Goal: Task Accomplishment & Management: Manage account settings

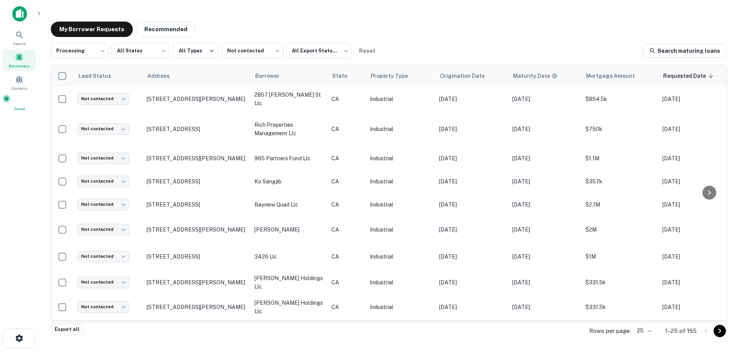
click at [18, 106] on div "Saved" at bounding box center [19, 102] width 34 height 17
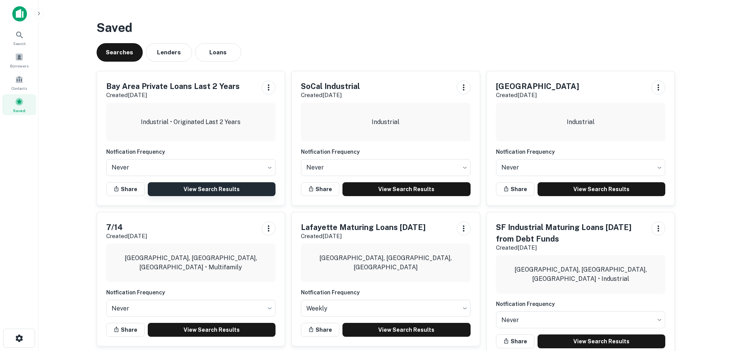
click at [206, 189] on link "View Search Results" at bounding box center [212, 189] width 128 height 14
click at [21, 61] on div "Borrowers" at bounding box center [19, 60] width 34 height 21
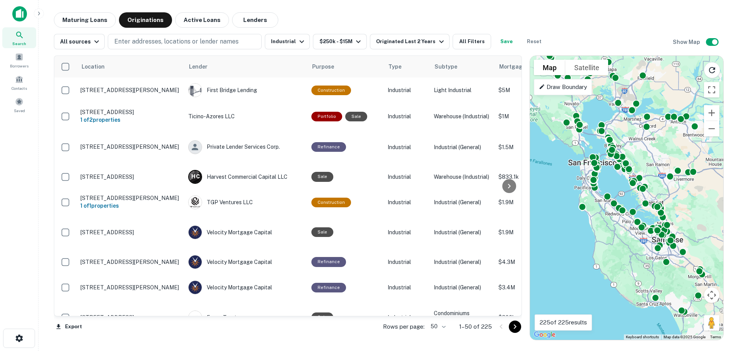
click at [444, 326] on body "Search Borrowers Contacts Saved Maturing Loans Originations Active Loans Lender…" at bounding box center [369, 175] width 739 height 351
click at [440, 331] on li "100" at bounding box center [438, 335] width 22 height 14
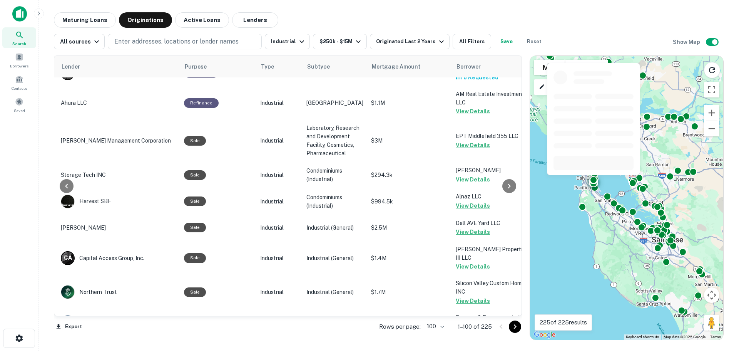
scroll to position [2573, 127]
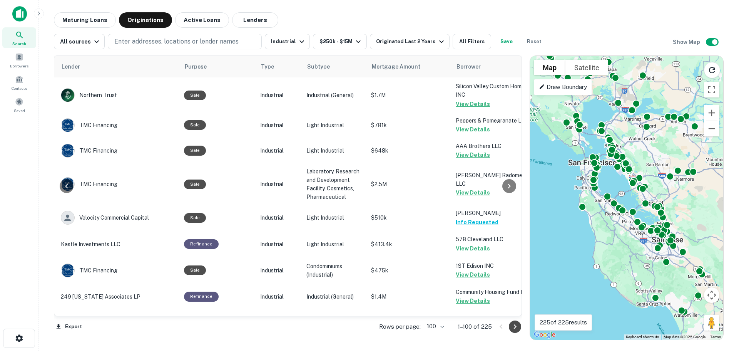
click at [513, 327] on icon "Go to next page" at bounding box center [514, 326] width 9 height 9
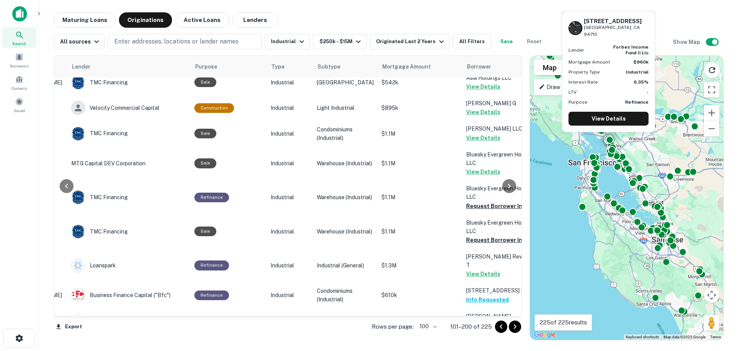
scroll to position [616, 117]
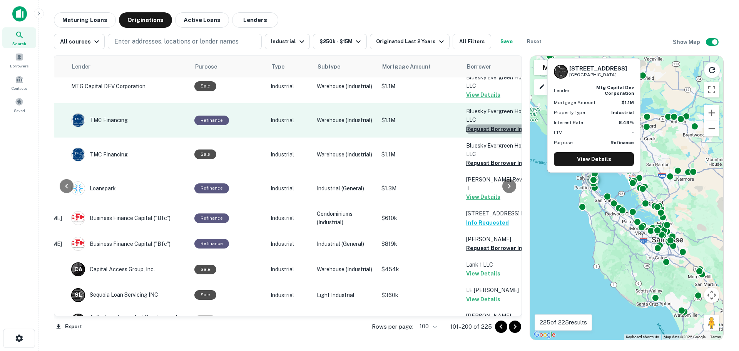
click at [471, 131] on button "Request Borrower Info" at bounding box center [497, 128] width 62 height 9
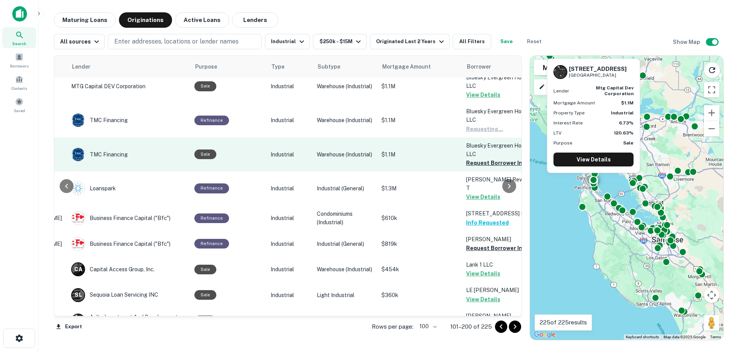
scroll to position [693, 117]
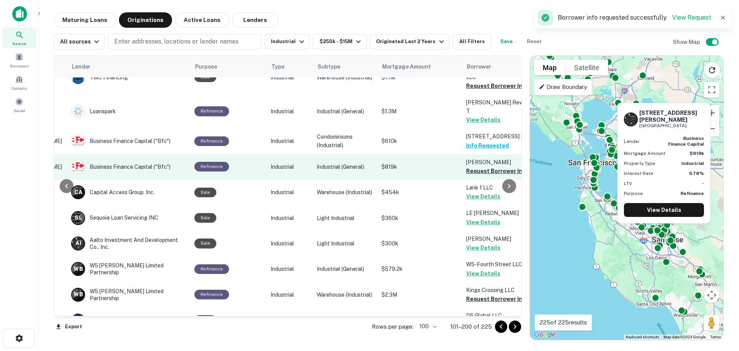
click at [466, 173] on button "Request Borrower Info" at bounding box center [497, 170] width 62 height 9
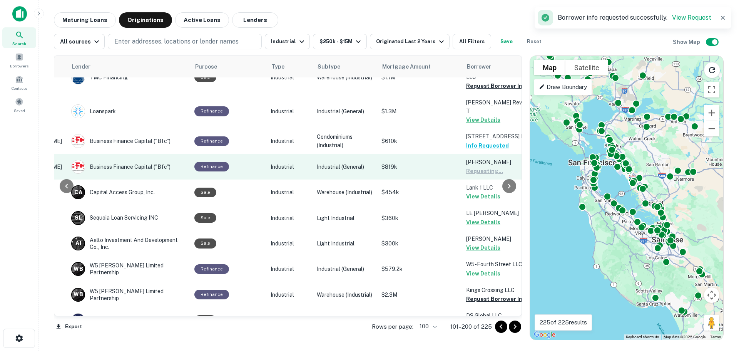
scroll to position [770, 117]
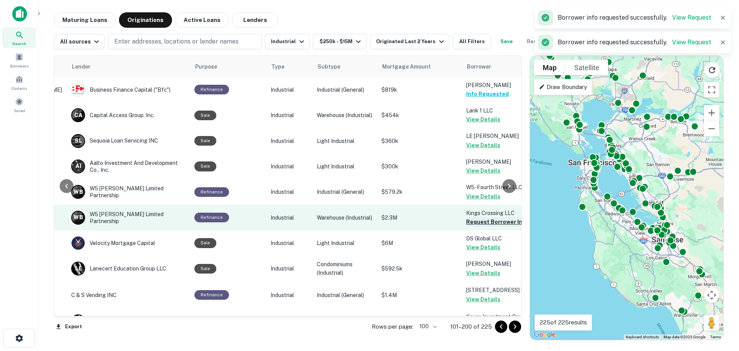
click at [466, 223] on button "Request Borrower Info" at bounding box center [497, 221] width 62 height 9
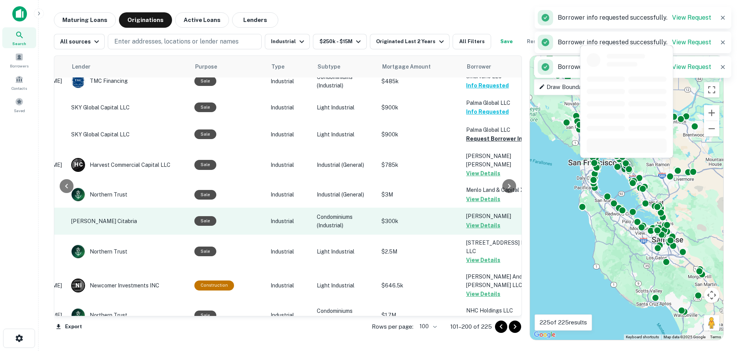
scroll to position [1078, 117]
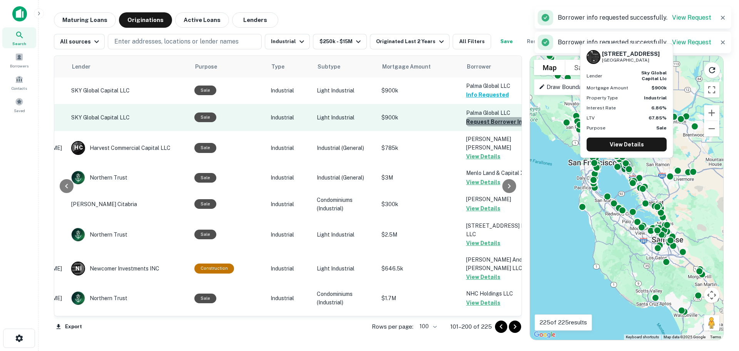
click at [467, 125] on button "Request Borrower Info" at bounding box center [497, 121] width 62 height 9
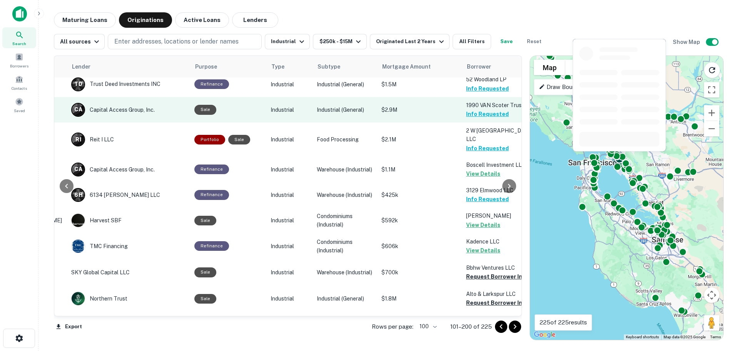
scroll to position [1693, 117]
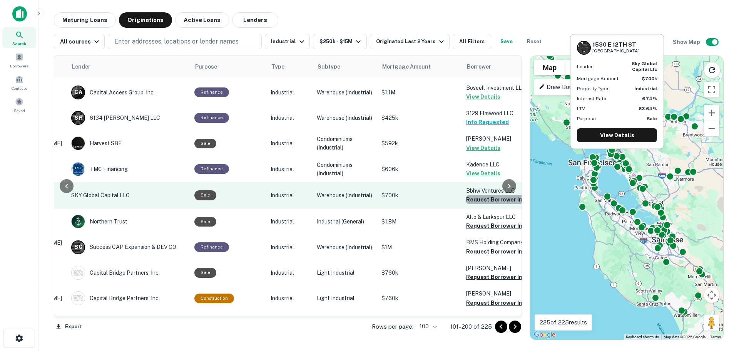
click at [466, 195] on button "Request Borrower Info" at bounding box center [497, 199] width 62 height 9
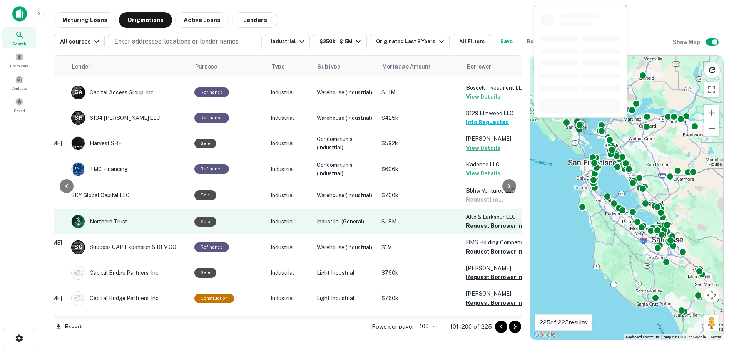
click at [470, 221] on button "Request Borrower Info" at bounding box center [497, 225] width 62 height 9
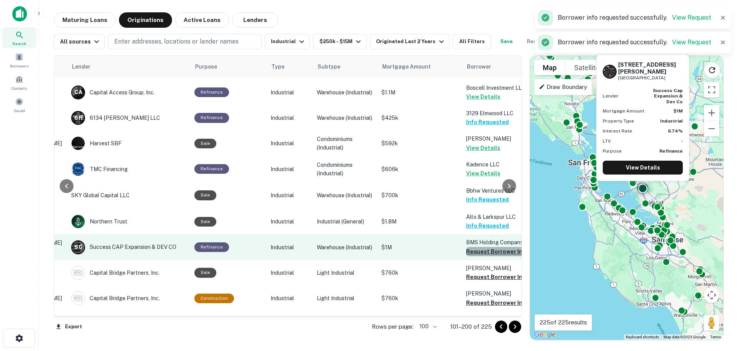
click at [469, 247] on button "Request Borrower Info" at bounding box center [497, 251] width 62 height 9
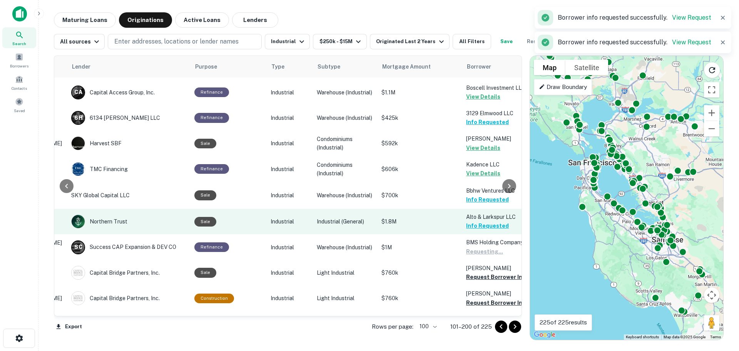
scroll to position [1770, 117]
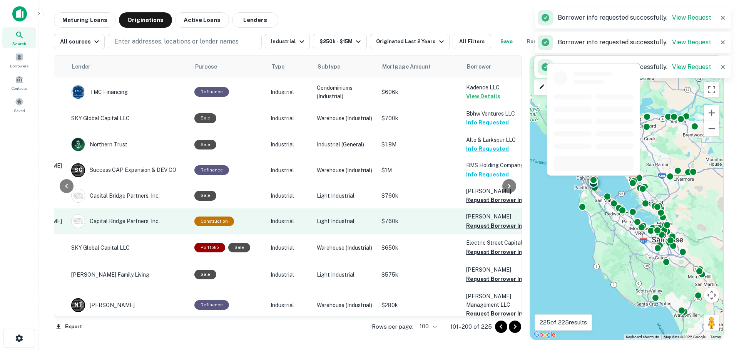
click at [466, 195] on button "Request Borrower Info" at bounding box center [497, 199] width 62 height 9
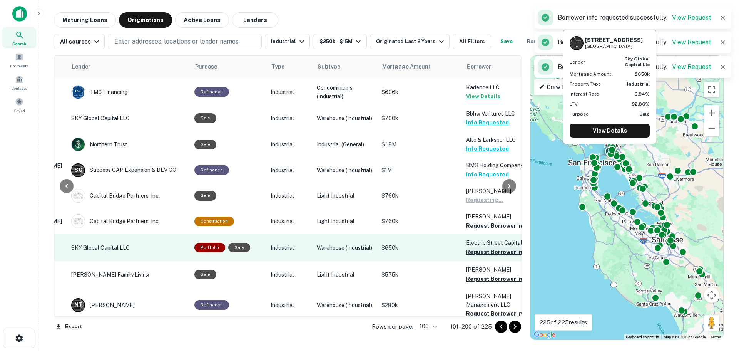
click at [484, 247] on button "Request Borrower Info" at bounding box center [497, 251] width 62 height 9
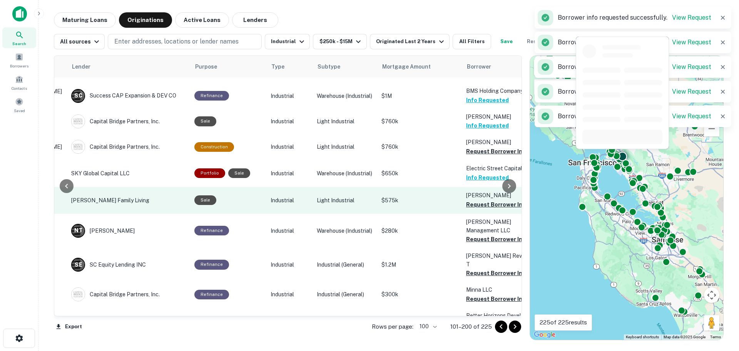
scroll to position [1847, 117]
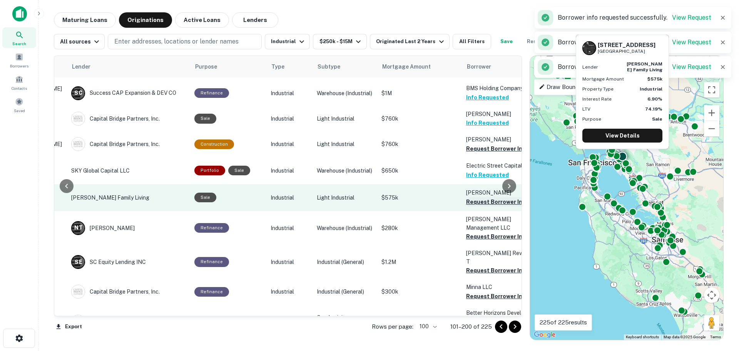
click at [466, 197] on button "Request Borrower Info" at bounding box center [497, 201] width 62 height 9
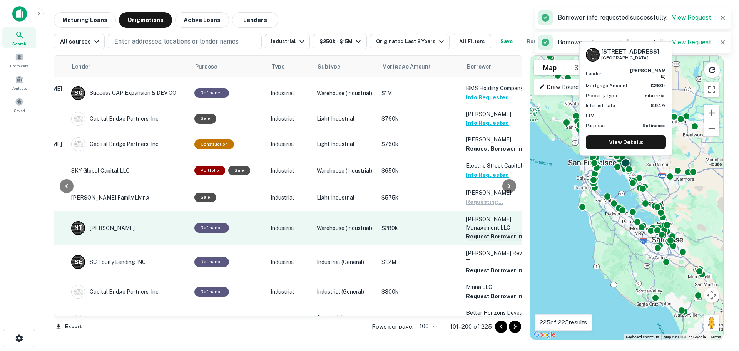
click at [469, 232] on button "Request Borrower Info" at bounding box center [497, 236] width 62 height 9
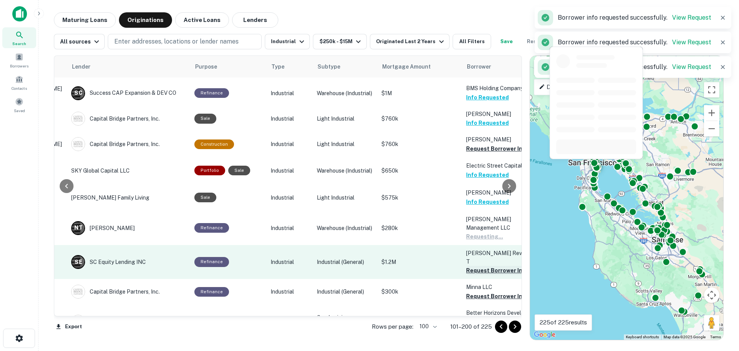
click at [473, 266] on button "Request Borrower Info" at bounding box center [497, 270] width 62 height 9
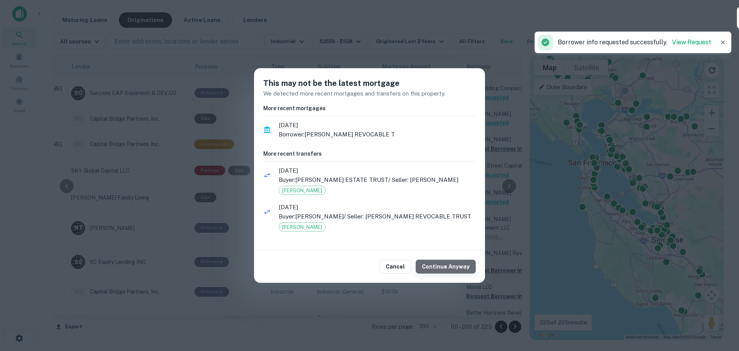
click at [456, 272] on button "Continue Anyway" at bounding box center [446, 266] width 60 height 14
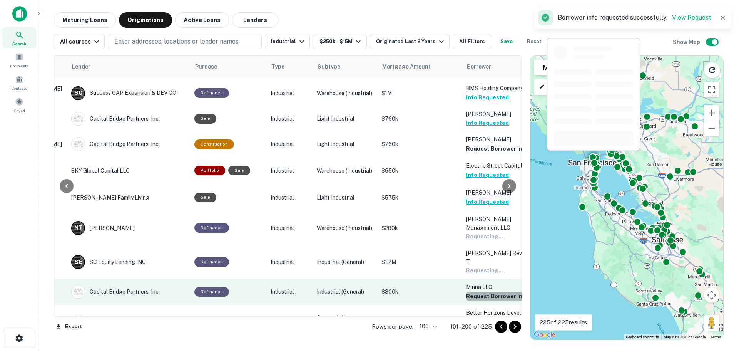
click at [466, 291] on button "Request Borrower Info" at bounding box center [497, 295] width 62 height 9
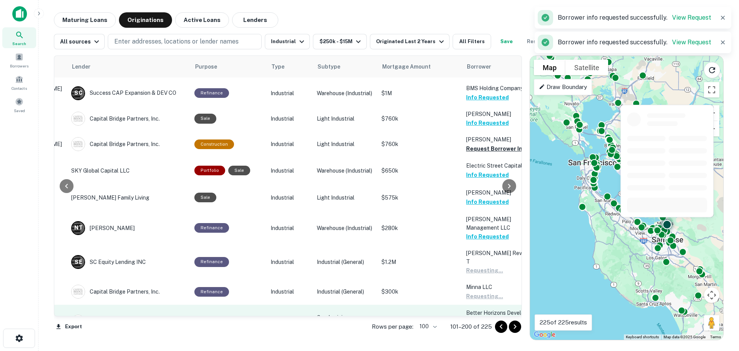
click at [470, 325] on button "Request Borrower Info" at bounding box center [497, 329] width 62 height 9
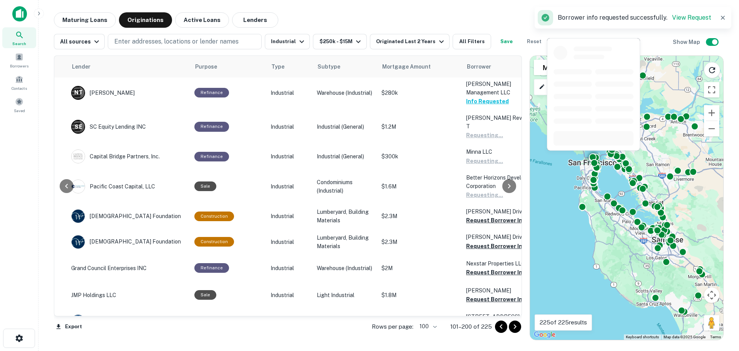
scroll to position [2001, 117]
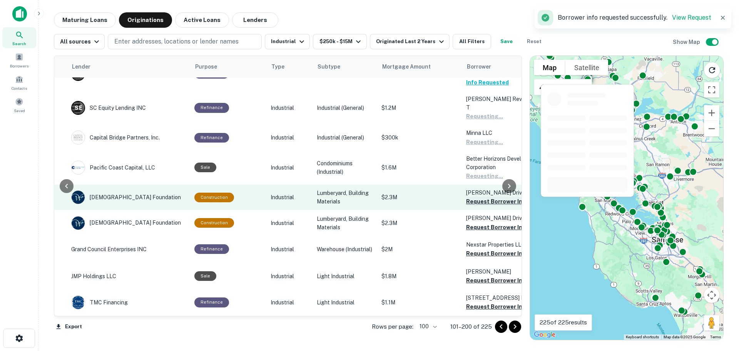
click at [466, 197] on button "Request Borrower Info" at bounding box center [497, 201] width 62 height 9
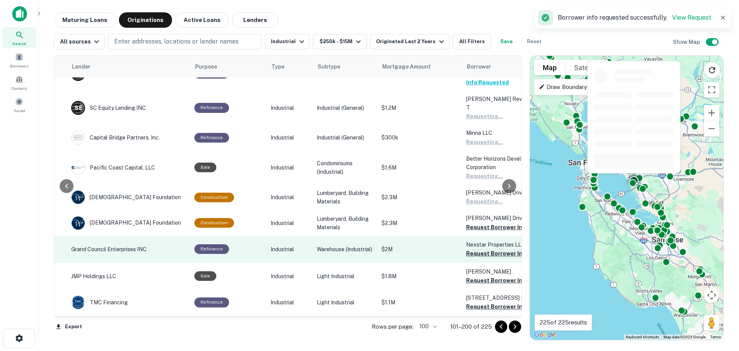
click at [466, 249] on button "Request Borrower Info" at bounding box center [497, 253] width 62 height 9
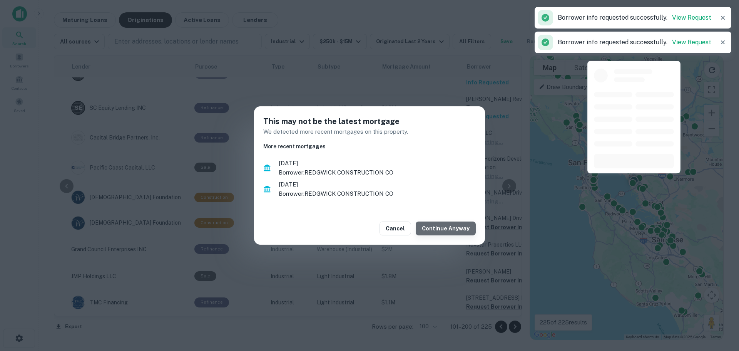
click at [459, 229] on button "Continue Anyway" at bounding box center [446, 228] width 60 height 14
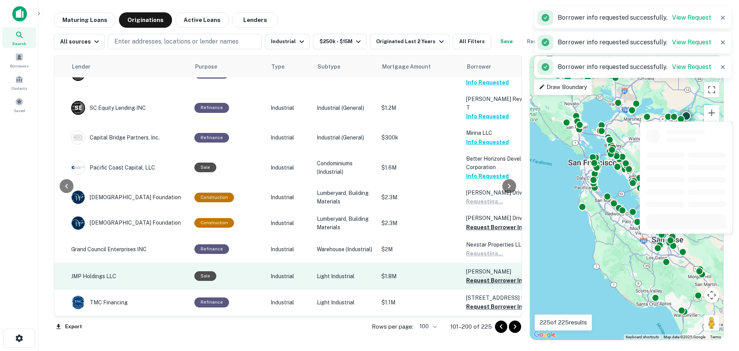
click at [476, 276] on button "Request Borrower Info" at bounding box center [497, 280] width 62 height 9
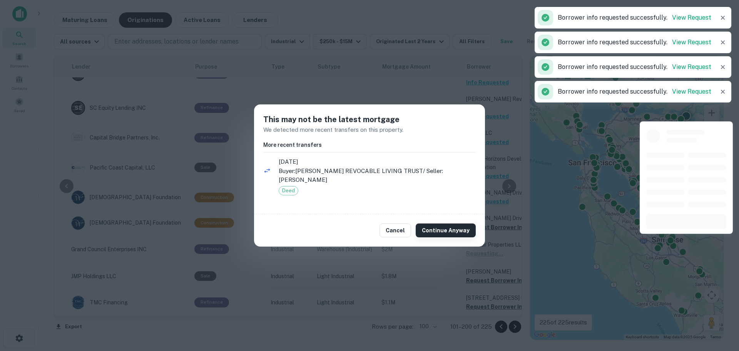
click at [458, 229] on button "Continue Anyway" at bounding box center [446, 230] width 60 height 14
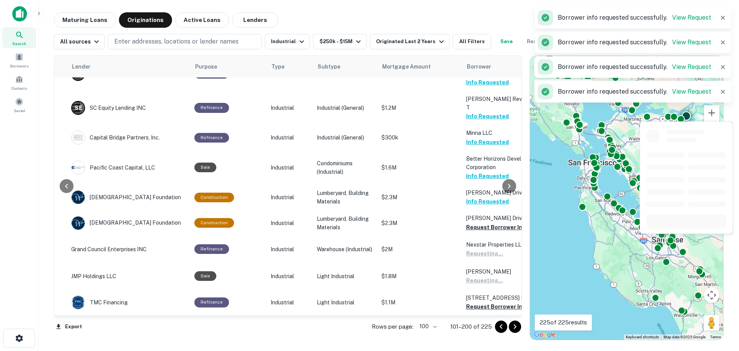
scroll to position [2078, 117]
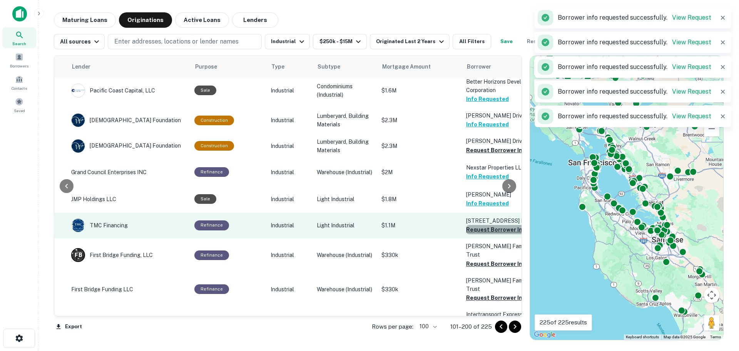
click at [468, 225] on button "Request Borrower Info" at bounding box center [497, 229] width 62 height 9
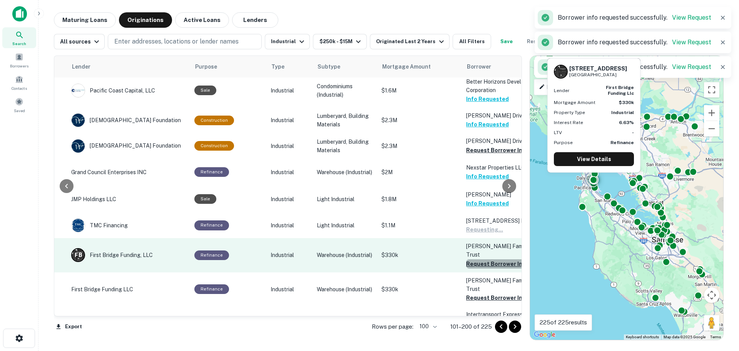
click at [471, 259] on button "Request Borrower Info" at bounding box center [497, 263] width 62 height 9
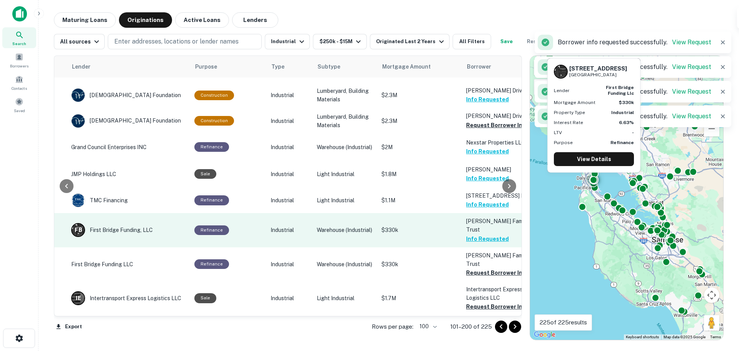
scroll to position [2155, 117]
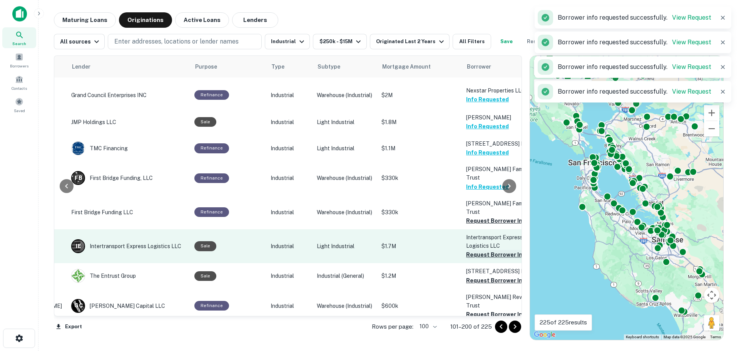
click at [466, 250] on button "Request Borrower Info" at bounding box center [497, 254] width 62 height 9
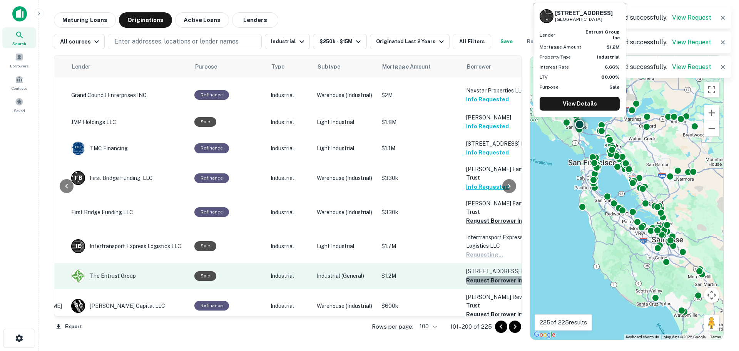
click at [469, 276] on button "Request Borrower Info" at bounding box center [497, 280] width 62 height 9
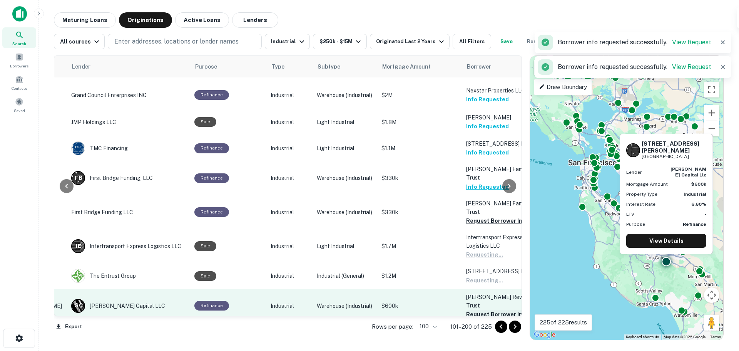
click at [473, 309] on button "Request Borrower Info" at bounding box center [497, 313] width 62 height 9
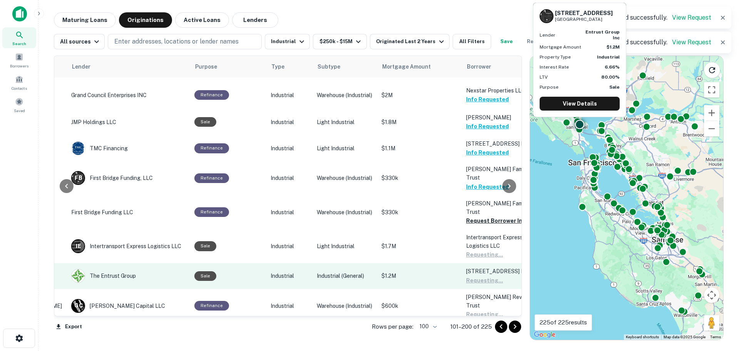
scroll to position [2232, 117]
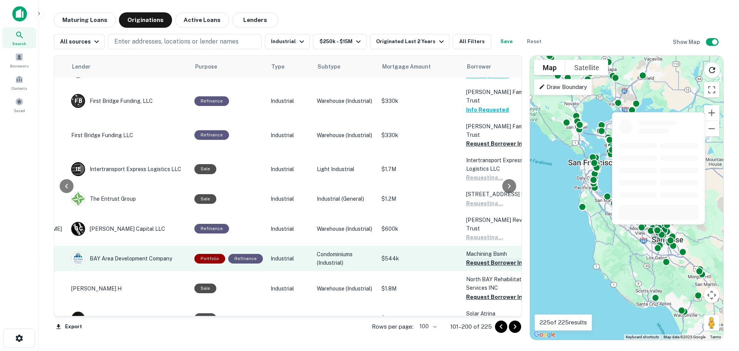
click at [466, 258] on button "Request Borrower Info" at bounding box center [497, 262] width 62 height 9
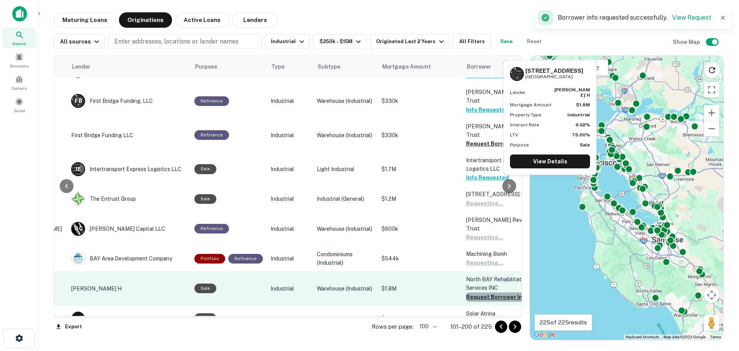
click at [471, 292] on button "Request Borrower Info" at bounding box center [497, 296] width 62 height 9
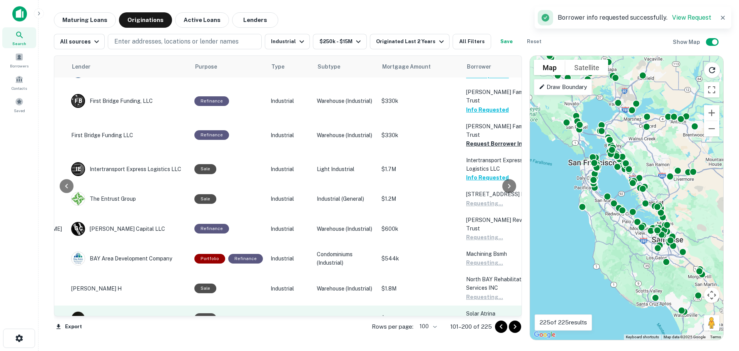
click at [473, 317] on button "Request Borrower Info" at bounding box center [497, 321] width 62 height 9
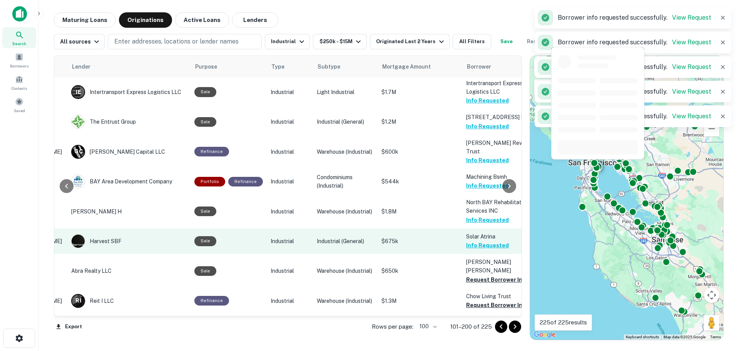
scroll to position [2386, 117]
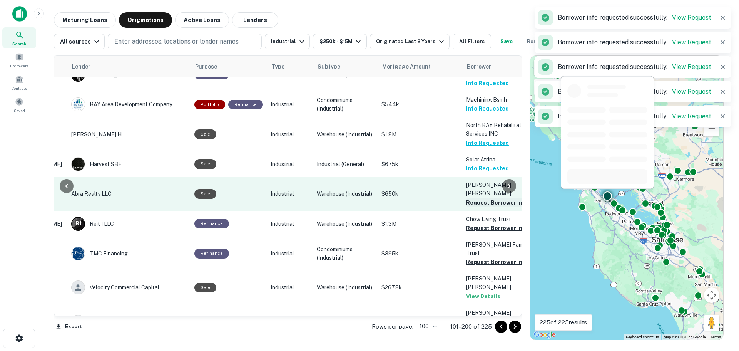
click at [466, 198] on button "Request Borrower Info" at bounding box center [497, 202] width 62 height 9
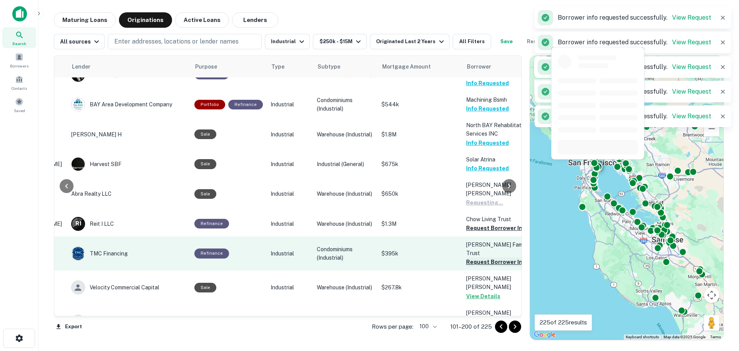
click at [466, 223] on button "Request Borrower Info" at bounding box center [497, 227] width 62 height 9
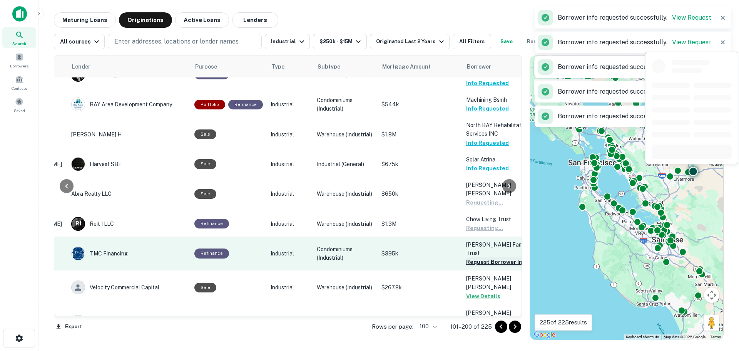
click at [466, 257] on button "Request Borrower Info" at bounding box center [497, 261] width 62 height 9
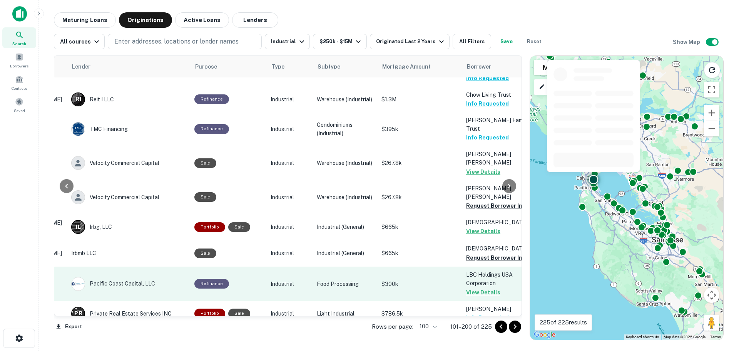
scroll to position [2540, 117]
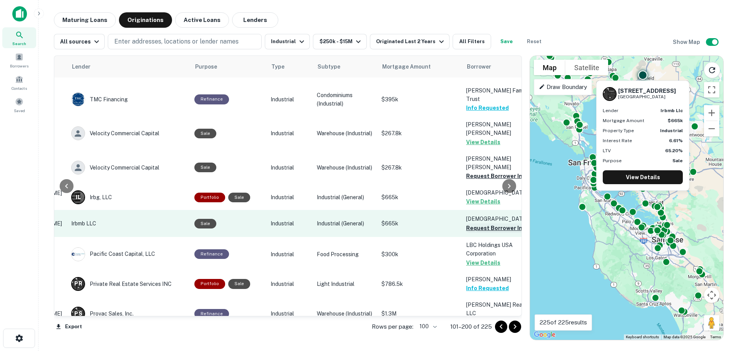
click at [475, 223] on button "Request Borrower Info" at bounding box center [497, 227] width 62 height 9
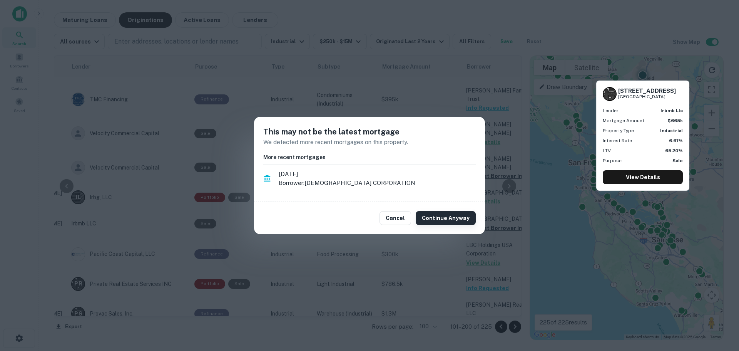
click at [455, 218] on button "Continue Anyway" at bounding box center [446, 218] width 60 height 14
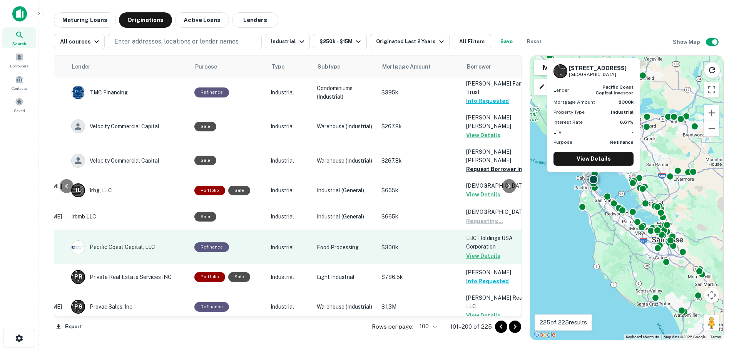
scroll to position [2548, 117]
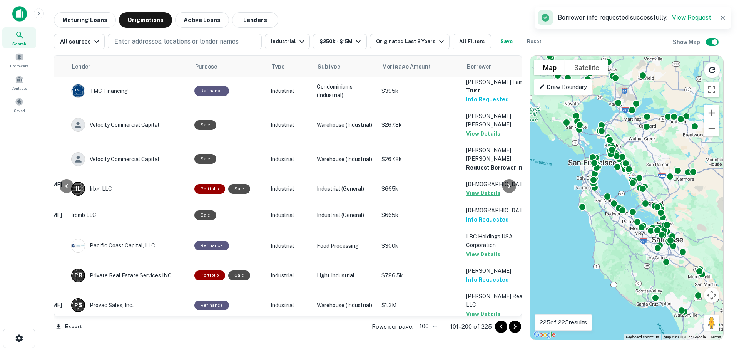
click at [514, 328] on icon "Go to next page" at bounding box center [515, 326] width 3 height 5
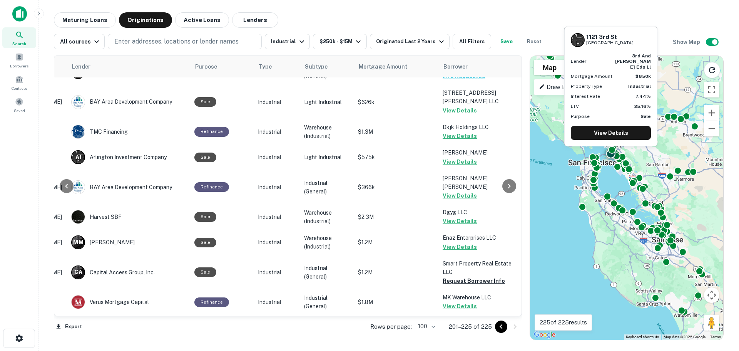
scroll to position [378, 117]
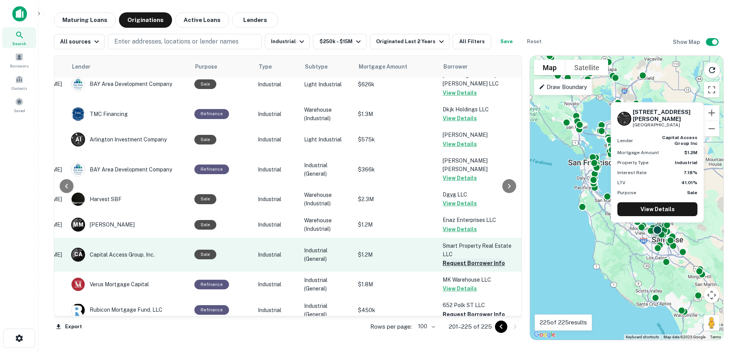
click at [460, 258] on button "Request Borrower Info" at bounding box center [474, 262] width 62 height 9
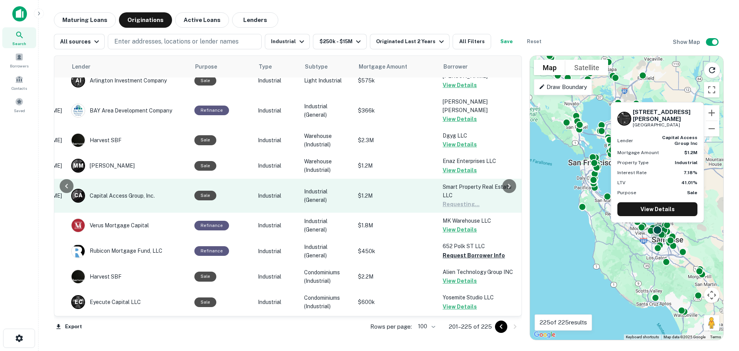
scroll to position [455, 117]
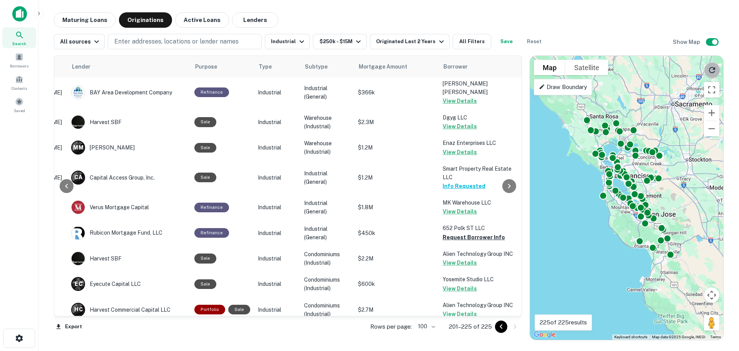
click at [711, 72] on icon "Reload search area" at bounding box center [711, 69] width 9 height 9
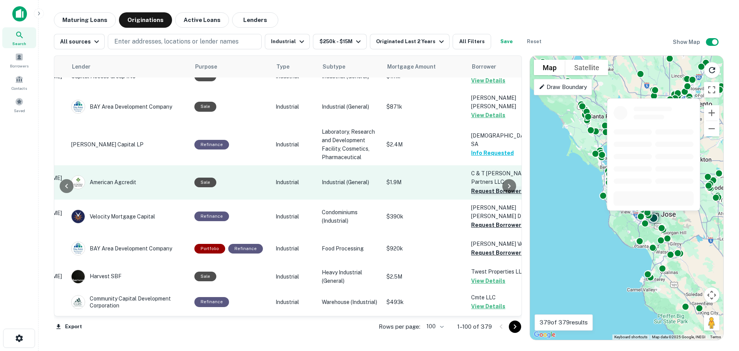
scroll to position [770, 117]
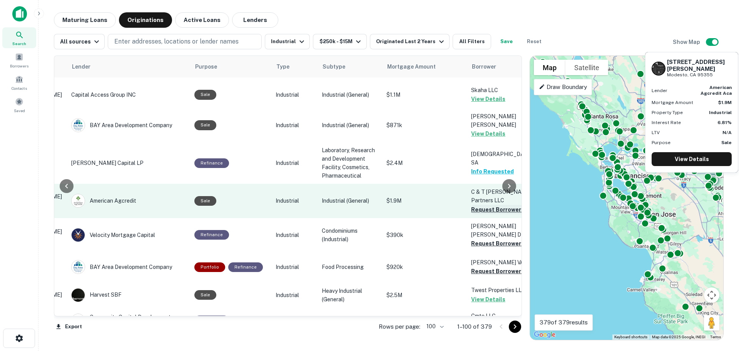
click at [476, 205] on button "Request Borrower Info" at bounding box center [502, 209] width 62 height 9
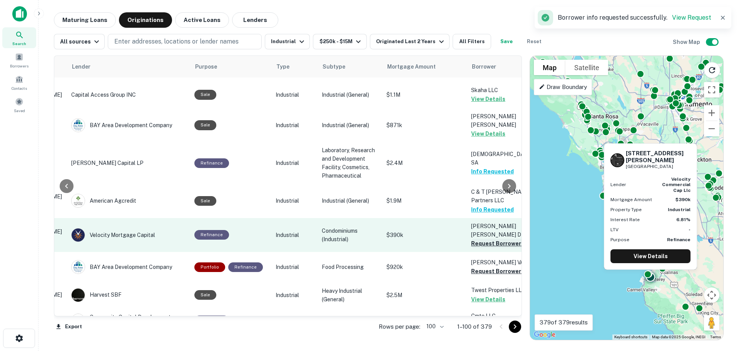
click at [476, 239] on button "Request Borrower Info" at bounding box center [502, 243] width 62 height 9
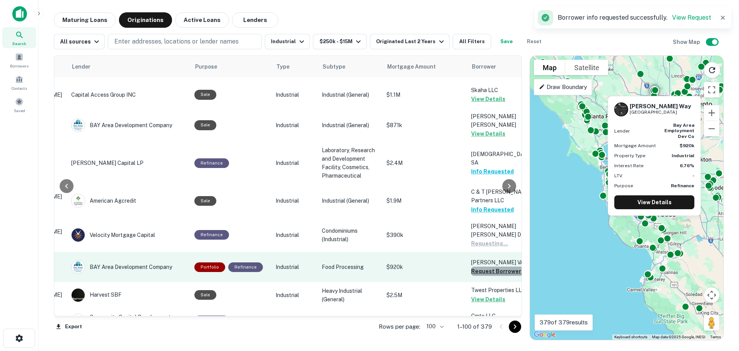
click at [477, 266] on button "Request Borrower Info" at bounding box center [502, 270] width 62 height 9
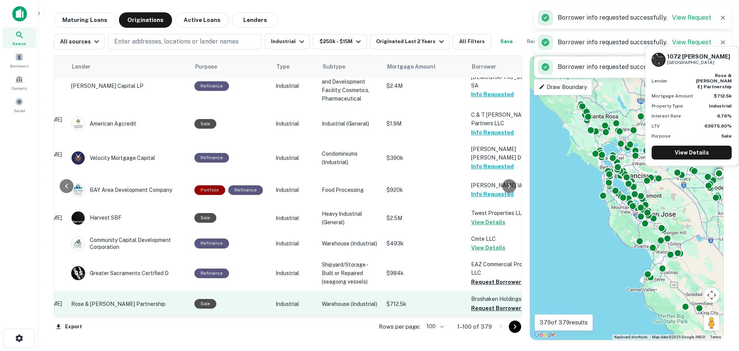
scroll to position [924, 117]
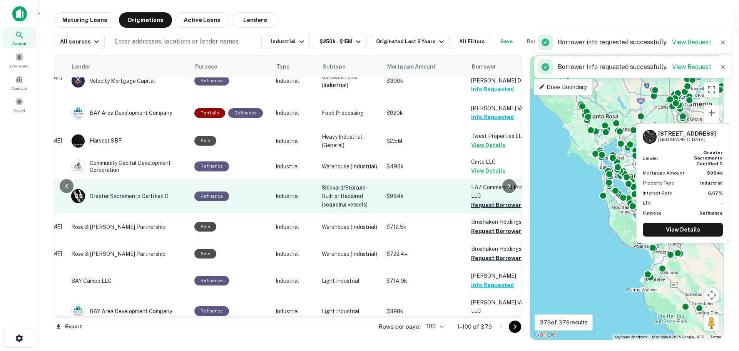
click at [481, 200] on button "Request Borrower Info" at bounding box center [502, 204] width 62 height 9
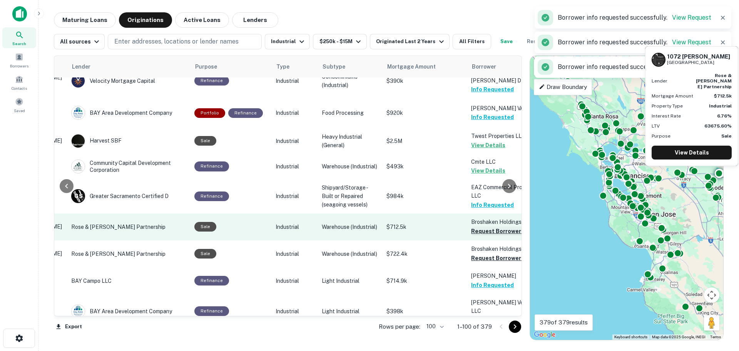
click at [478, 226] on button "Request Borrower Info" at bounding box center [502, 230] width 62 height 9
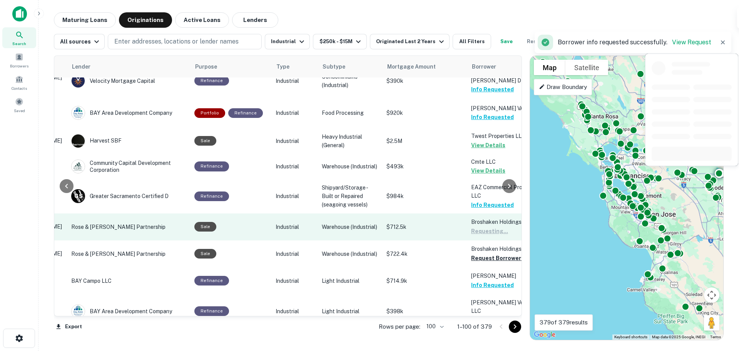
scroll to position [1001, 117]
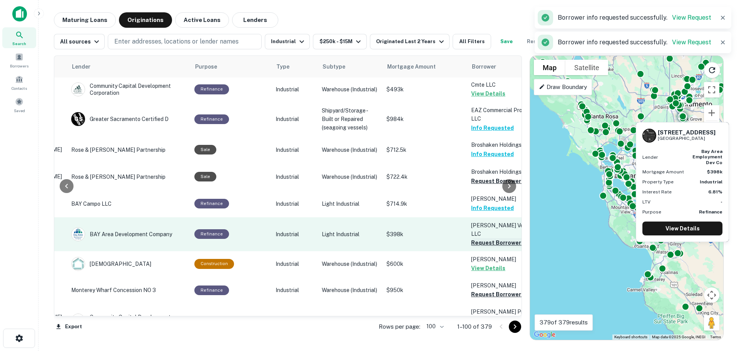
click at [477, 238] on button "Request Borrower Info" at bounding box center [502, 242] width 62 height 9
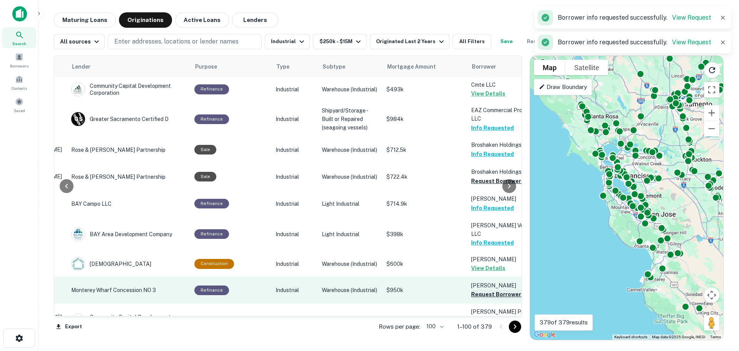
click at [480, 289] on button "Request Borrower Info" at bounding box center [502, 293] width 62 height 9
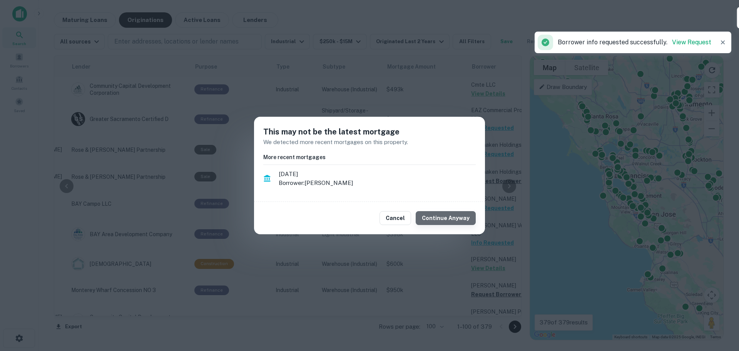
click at [461, 223] on button "Continue Anyway" at bounding box center [446, 218] width 60 height 14
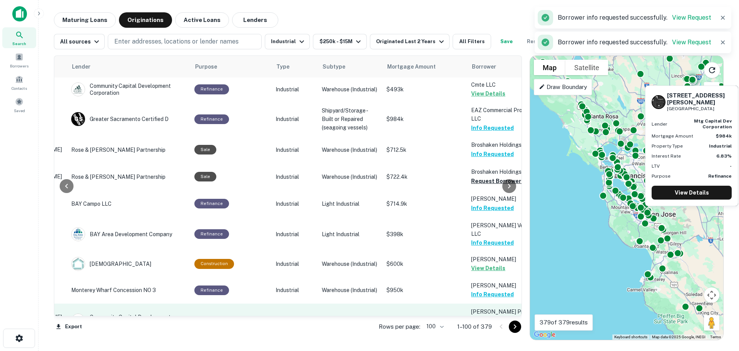
click at [484, 324] on button "Request Borrower Info" at bounding box center [502, 328] width 62 height 9
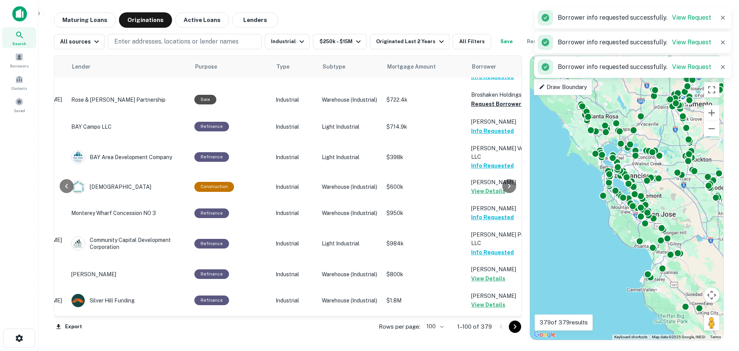
scroll to position [1155, 117]
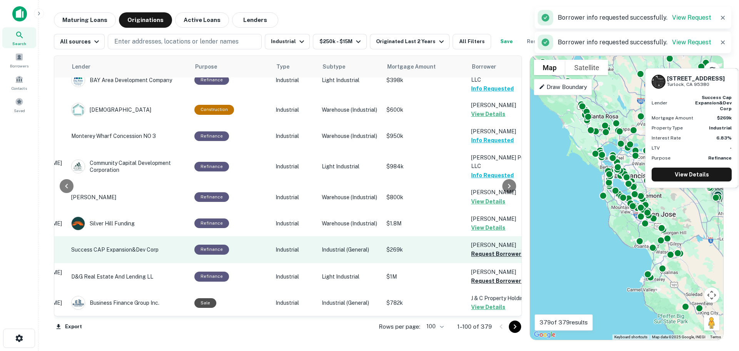
click at [488, 249] on button "Request Borrower Info" at bounding box center [502, 253] width 62 height 9
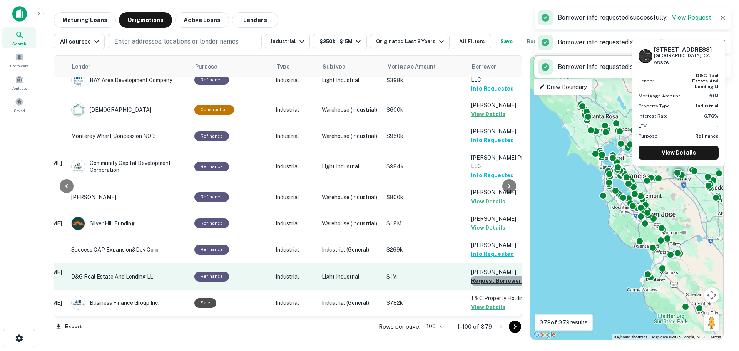
click at [477, 276] on button "Request Borrower Info" at bounding box center [502, 280] width 62 height 9
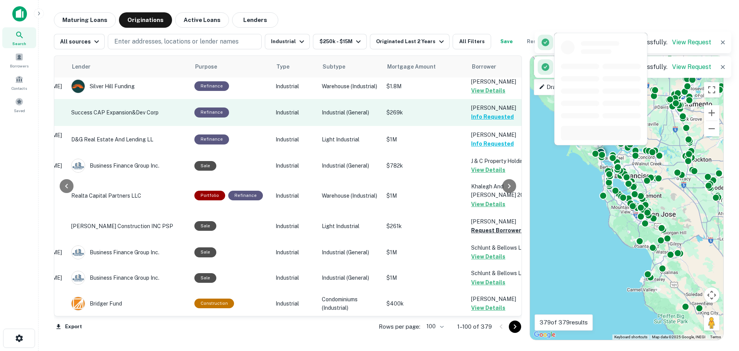
scroll to position [1308, 117]
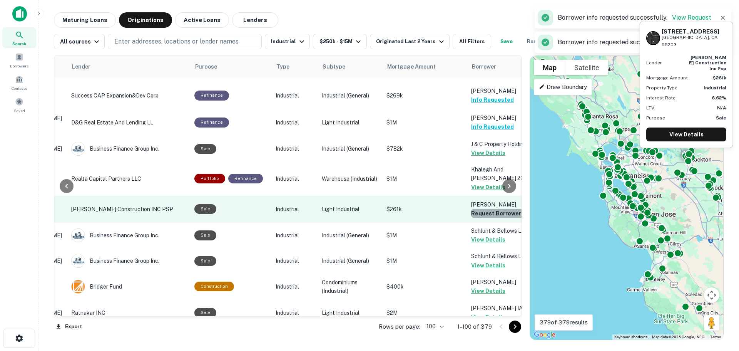
click at [471, 209] on button "Request Borrower Info" at bounding box center [502, 213] width 62 height 9
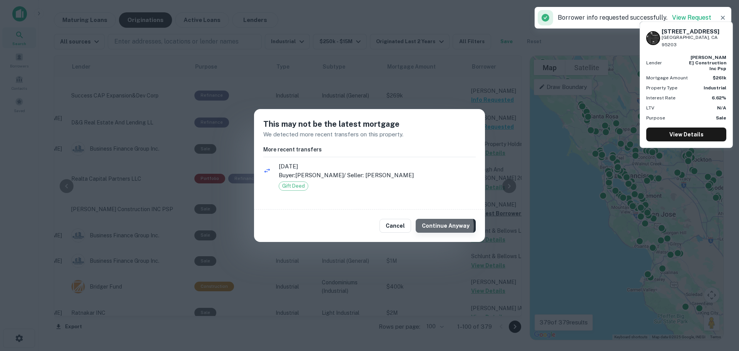
click at [441, 226] on button "Continue Anyway" at bounding box center [446, 226] width 60 height 14
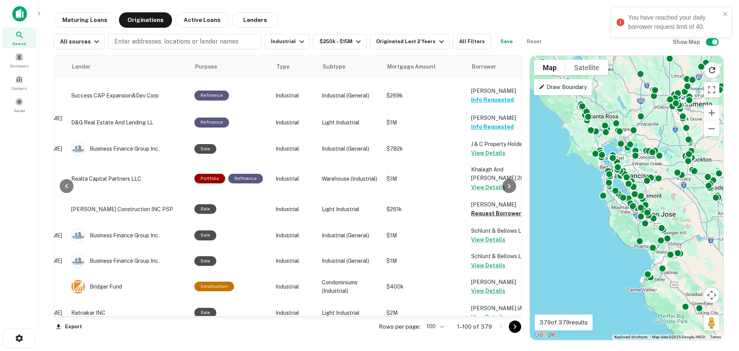
click at [452, 18] on div "Maturing Loans Originations Active Loans Lenders" at bounding box center [389, 19] width 670 height 15
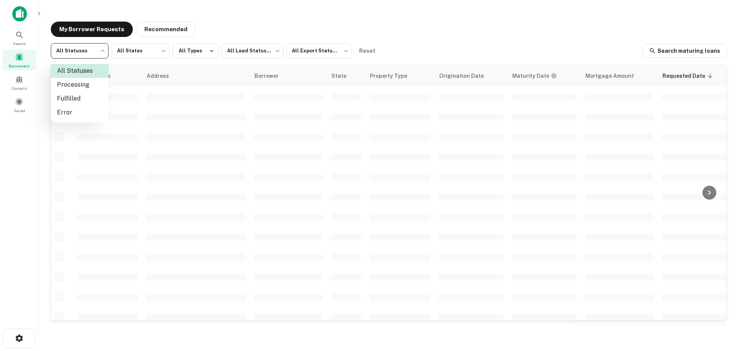
click at [92, 57] on body "Search Borrowers Contacts Saved My Borrower Requests Recommended All Statuses *…" at bounding box center [369, 175] width 739 height 351
click at [81, 97] on li "Fulfilled" at bounding box center [80, 99] width 58 height 14
type input "*********"
click at [249, 52] on body "Search Borrowers Contacts Saved My Borrower Requests Recommended Fulfilled ****…" at bounding box center [369, 175] width 739 height 351
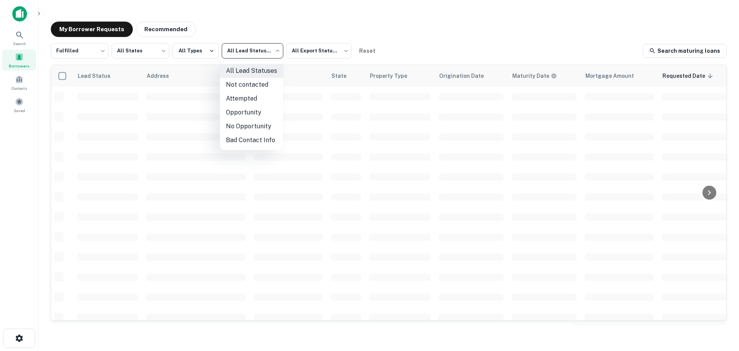
click at [246, 83] on li "Not contacted" at bounding box center [251, 85] width 63 height 14
type input "****"
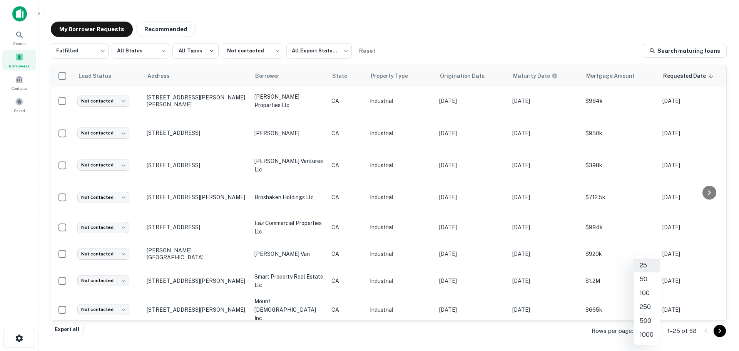
click at [651, 328] on body "Search Borrowers Contacts Saved My Borrower Requests Recommended Fulfilled ****…" at bounding box center [369, 175] width 739 height 351
click at [647, 294] on li "100" at bounding box center [646, 293] width 26 height 14
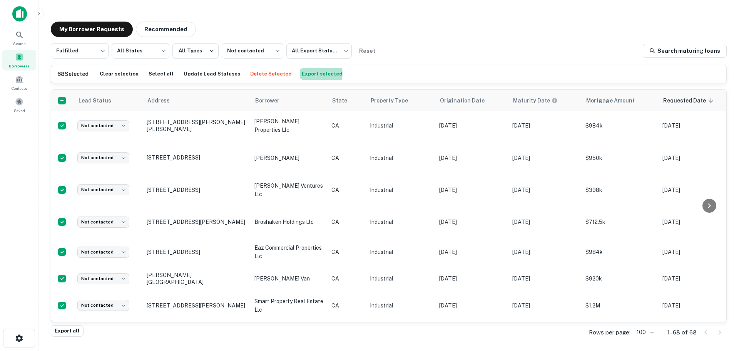
click at [301, 74] on button "Export selected" at bounding box center [322, 74] width 45 height 12
click at [202, 69] on button "Update Lead Statuses" at bounding box center [212, 74] width 60 height 12
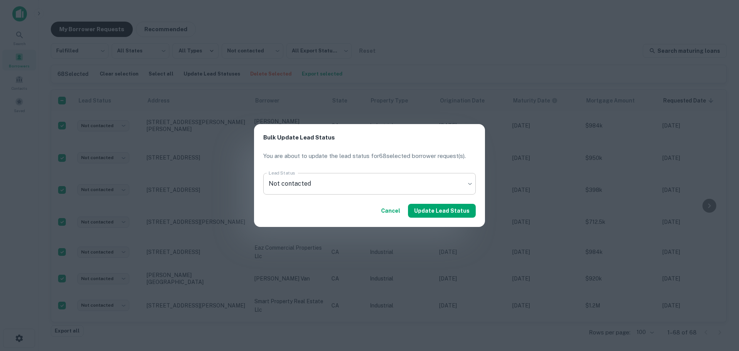
click at [349, 184] on body "Search Borrowers Contacts Saved My Borrower Requests Recommended Fulfilled ****…" at bounding box center [369, 175] width 739 height 351
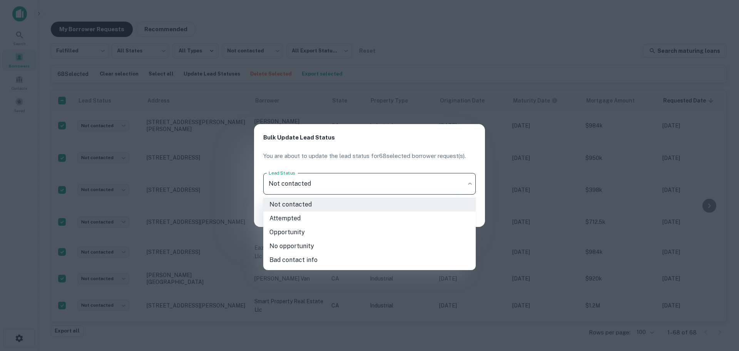
click at [296, 219] on li "Attempted" at bounding box center [369, 218] width 212 height 14
type input "*********"
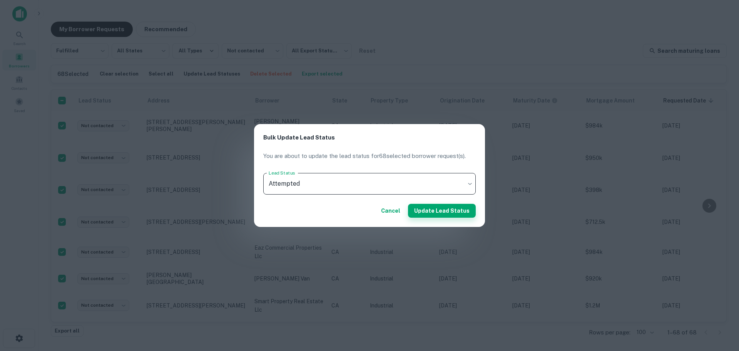
click at [425, 206] on button "Update Lead Status" at bounding box center [442, 211] width 68 height 14
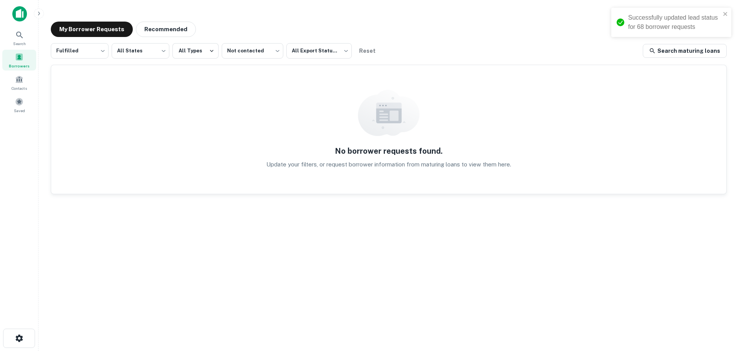
click at [390, 21] on div "My Borrower Requests Recommended Fulfilled ********* ​ All States *** ​ All Typ…" at bounding box center [389, 173] width 688 height 316
click at [277, 107] on div "No borrower requests found. Update your filters, or request borrower informatio…" at bounding box center [388, 129] width 675 height 129
click at [264, 139] on div "No borrower requests found. Update your filters, or request borrower informatio…" at bounding box center [388, 129] width 675 height 129
